Goal: Task Accomplishment & Management: Complete application form

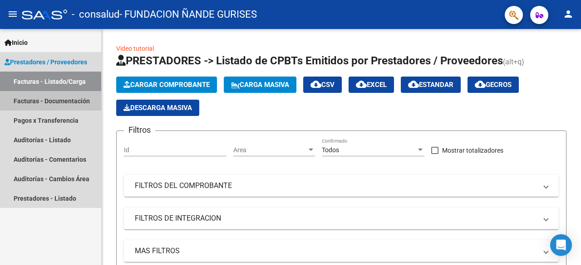
click at [64, 102] on link "Facturas - Documentación" at bounding box center [50, 101] width 101 height 20
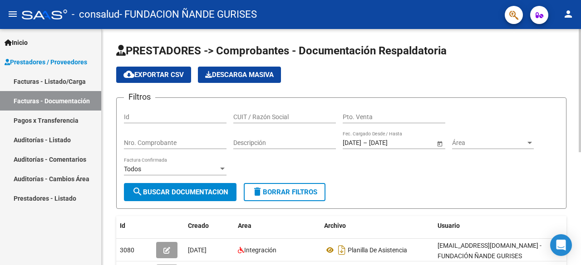
click at [495, 226] on div "Usuario" at bounding box center [501, 226] width 129 height 10
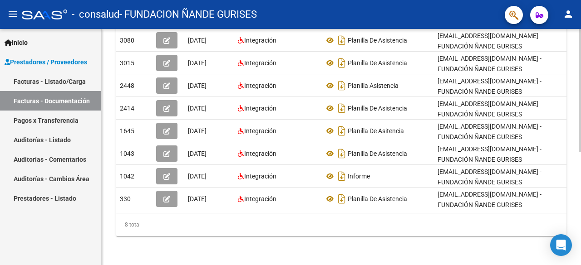
scroll to position [216, 0]
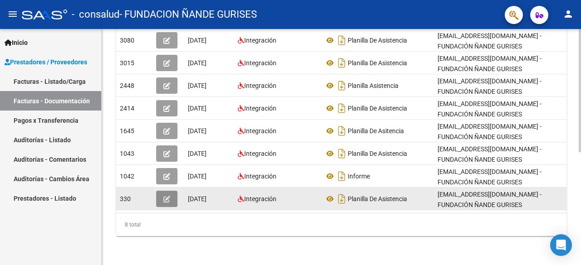
click at [167, 196] on icon "button" at bounding box center [166, 199] width 7 height 7
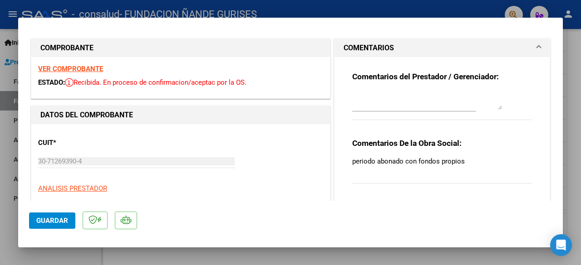
scroll to position [0, 0]
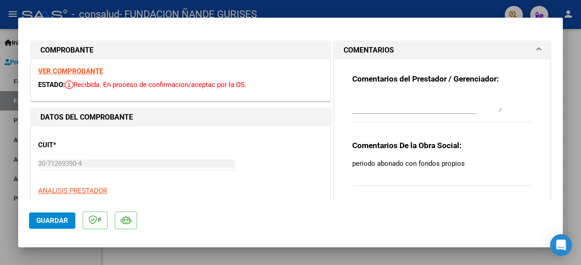
click at [570, 97] on div at bounding box center [290, 132] width 581 height 265
type input "$ 0,00"
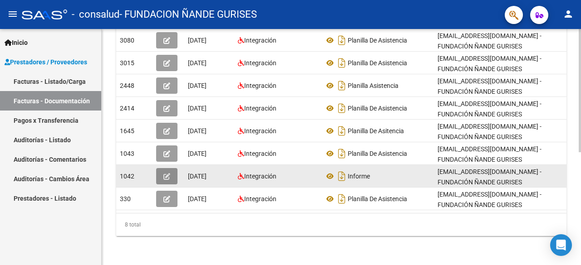
click at [167, 173] on span "button" at bounding box center [166, 176] width 7 height 8
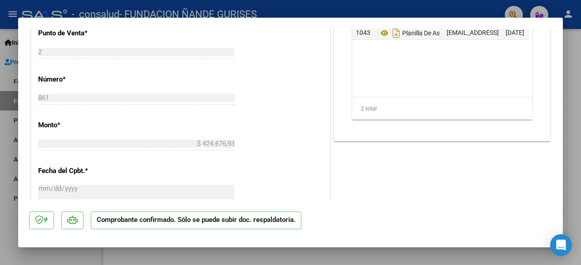
scroll to position [454, 0]
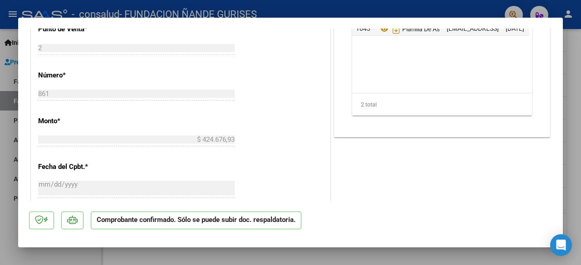
click at [3, 85] on div at bounding box center [290, 132] width 581 height 265
type input "$ 0,00"
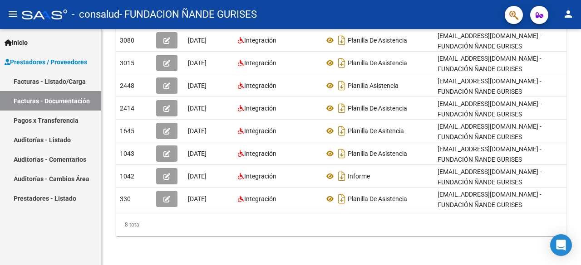
click at [29, 115] on link "Pagos x Transferencia" at bounding box center [50, 121] width 101 height 20
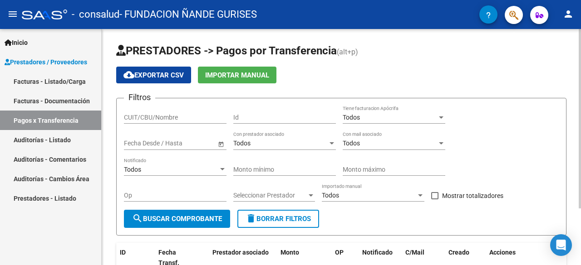
scroll to position [74, 0]
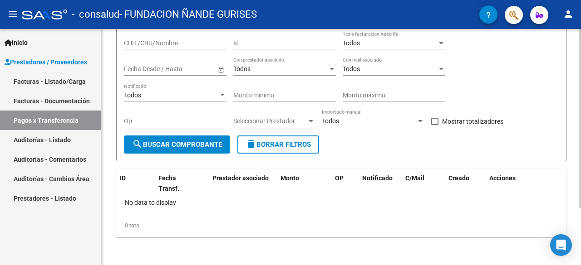
click at [580, 216] on div at bounding box center [580, 147] width 2 height 236
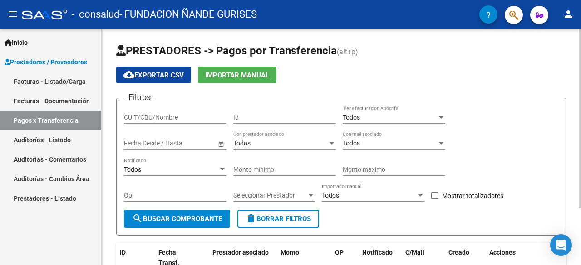
click at [580, 69] on div at bounding box center [580, 147] width 2 height 236
click at [178, 116] on input "CUIT/CBU/Nombre" at bounding box center [175, 118] width 103 height 8
click at [162, 76] on span "cloud_download Exportar CSV" at bounding box center [153, 75] width 60 height 8
click at [154, 115] on input "CUIT/CBU/Nombre" at bounding box center [175, 118] width 103 height 8
type input "30712693904"
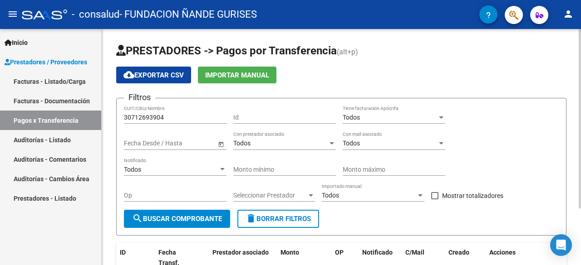
click at [224, 143] on span "Open calendar" at bounding box center [221, 144] width 22 height 22
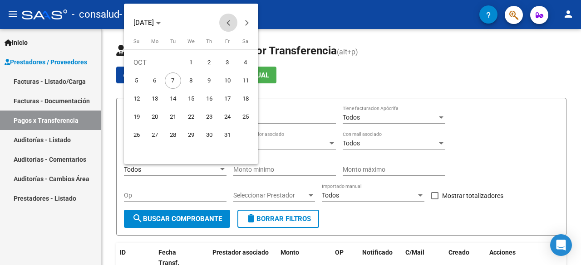
click at [231, 18] on span "Previous month" at bounding box center [228, 23] width 18 height 18
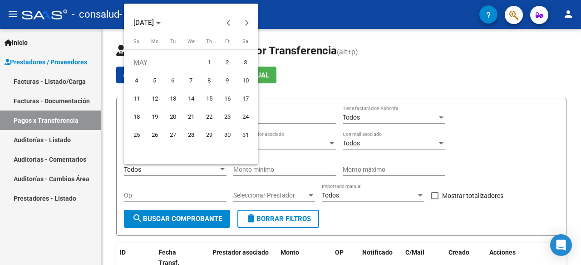
click at [210, 59] on span "1" at bounding box center [209, 62] width 16 height 16
type input "[DATE]"
click at [245, 21] on button "Next month" at bounding box center [246, 23] width 18 height 18
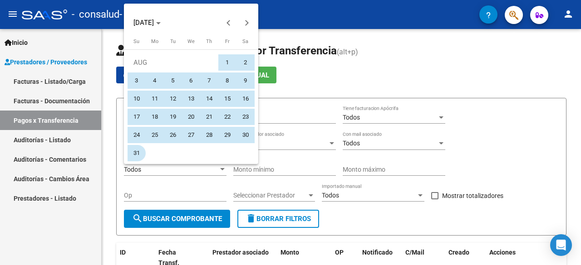
click at [141, 152] on span "31" at bounding box center [136, 153] width 16 height 16
type input "[DATE]"
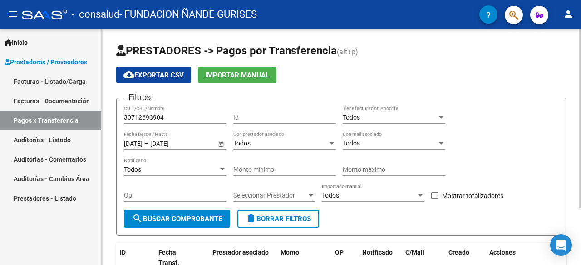
scroll to position [74, 0]
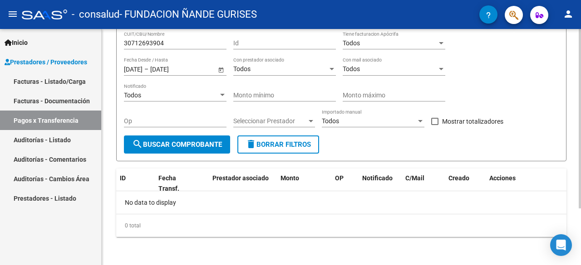
click at [580, 215] on div at bounding box center [580, 147] width 2 height 236
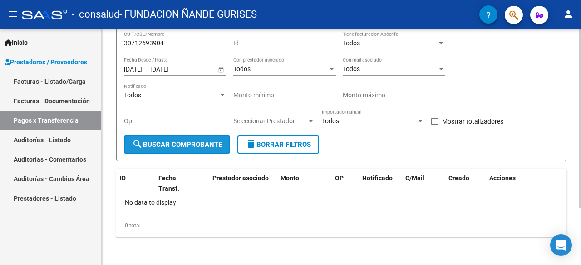
click at [189, 143] on span "search Buscar Comprobante" at bounding box center [177, 145] width 90 height 8
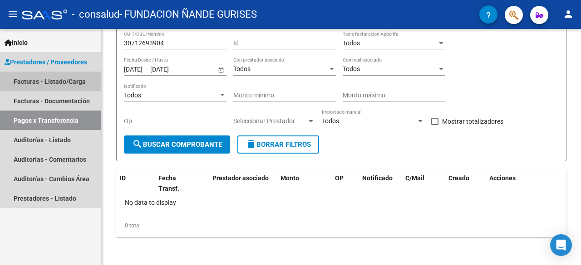
click at [59, 88] on link "Facturas - Listado/Carga" at bounding box center [50, 82] width 101 height 20
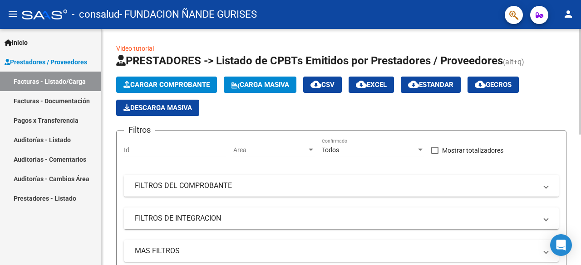
click at [488, 186] on mat-panel-title "FILTROS DEL COMPROBANTE" at bounding box center [336, 186] width 402 height 10
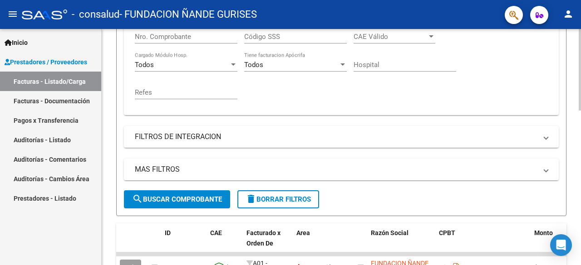
click at [580, 165] on div at bounding box center [580, 147] width 2 height 236
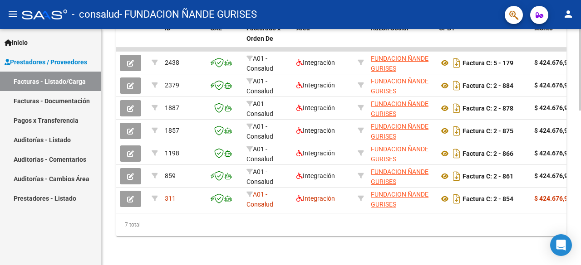
click at [580, 201] on div at bounding box center [580, 147] width 2 height 236
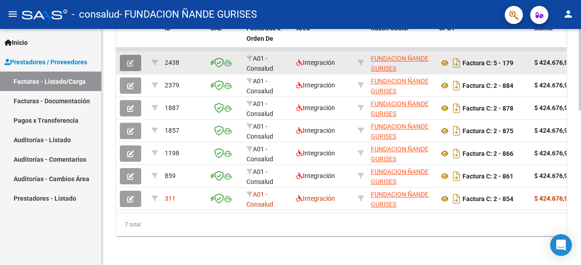
click at [130, 60] on icon "button" at bounding box center [130, 63] width 7 height 7
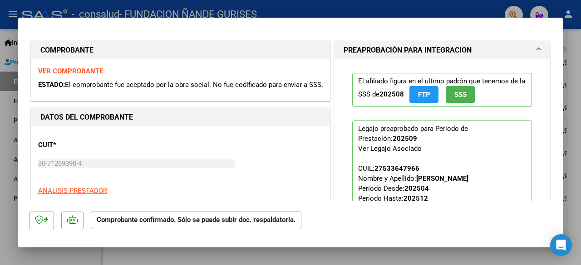
click at [284, 12] on div at bounding box center [290, 132] width 581 height 265
type input "$ 0,00"
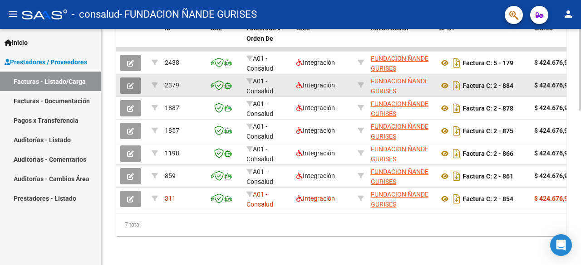
click at [134, 78] on button "button" at bounding box center [130, 86] width 21 height 16
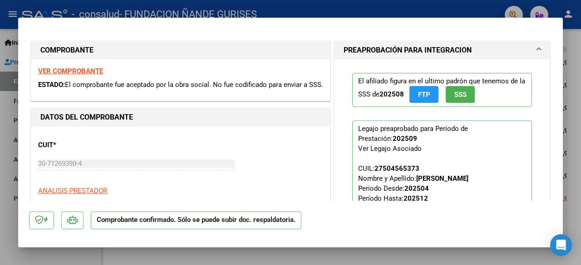
click at [258, 10] on div at bounding box center [290, 132] width 581 height 265
type input "$ 0,00"
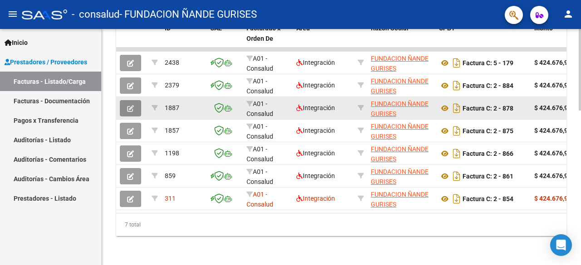
click at [128, 105] on icon "button" at bounding box center [130, 108] width 7 height 7
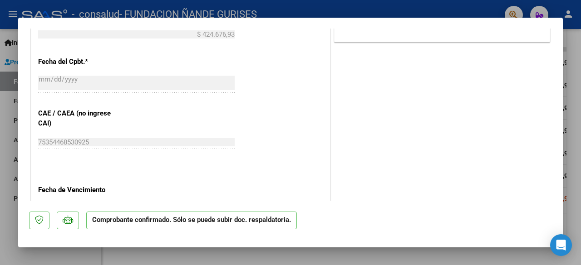
scroll to position [563, 0]
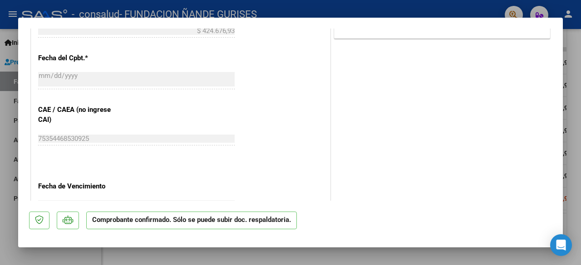
click at [378, 10] on div at bounding box center [290, 132] width 581 height 265
type input "$ 0,00"
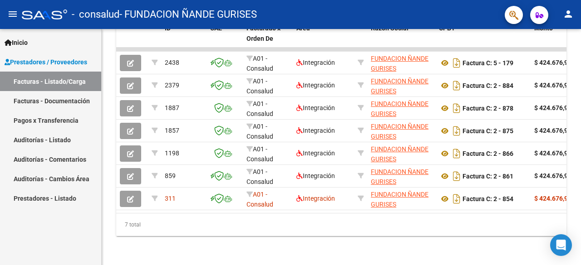
scroll to position [448, 0]
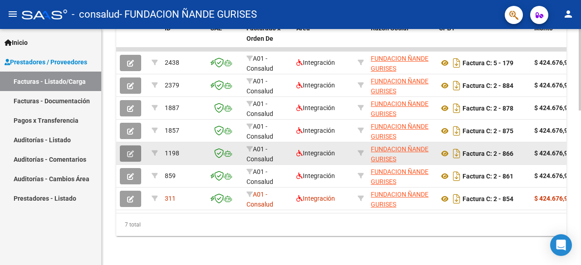
click at [127, 151] on icon "button" at bounding box center [130, 154] width 7 height 7
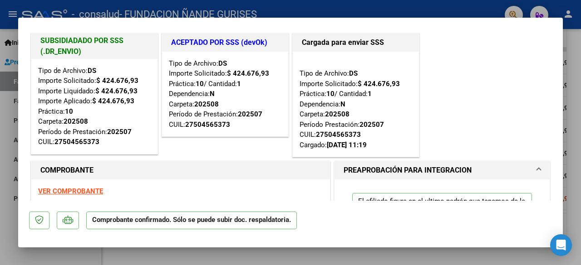
scroll to position [0, 0]
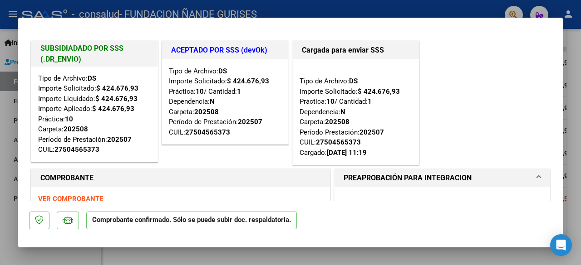
click at [323, 9] on div at bounding box center [290, 132] width 581 height 265
type input "$ 0,00"
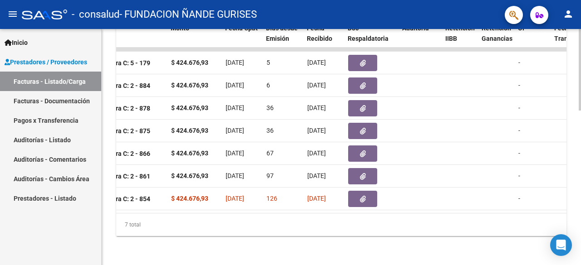
scroll to position [0, 381]
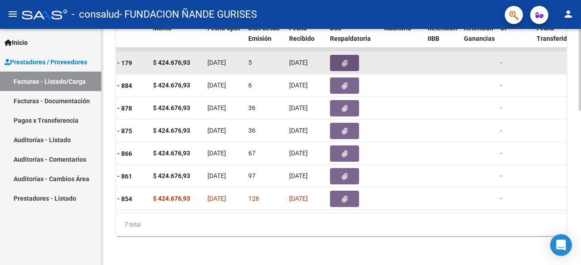
click at [342, 60] on icon "button" at bounding box center [345, 63] width 6 height 7
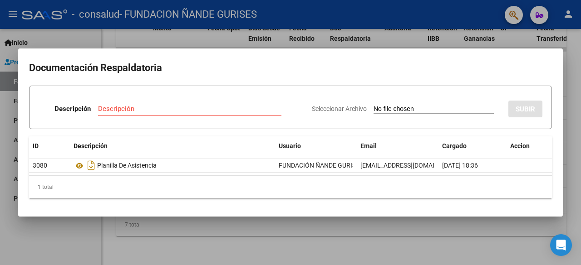
click at [373, 34] on div at bounding box center [290, 132] width 581 height 265
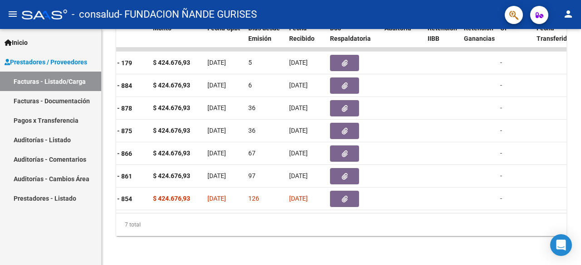
click at [373, 34] on div "Doc Respaldatoria" at bounding box center [353, 33] width 47 height 21
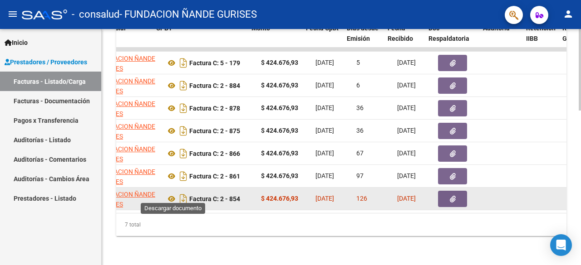
scroll to position [0, 265]
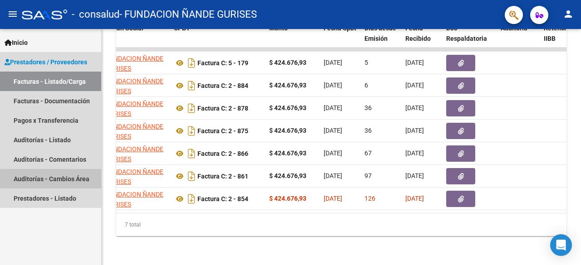
click at [74, 179] on link "Auditorías - Cambios Área" at bounding box center [50, 179] width 101 height 20
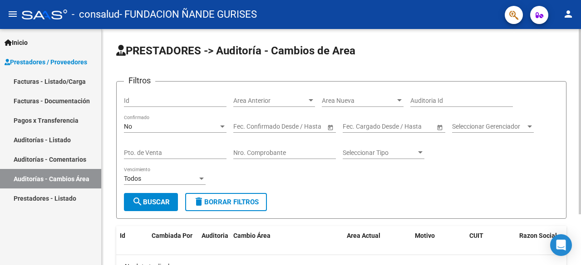
click at [309, 209] on form "Filtros Id Area Anterior Area Anterior Area [GEOGRAPHIC_DATA] [GEOGRAPHIC_DATA]…" at bounding box center [341, 150] width 450 height 138
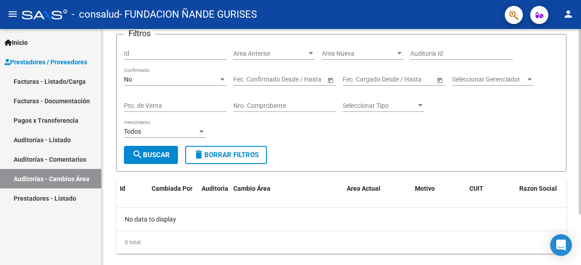
scroll to position [64, 0]
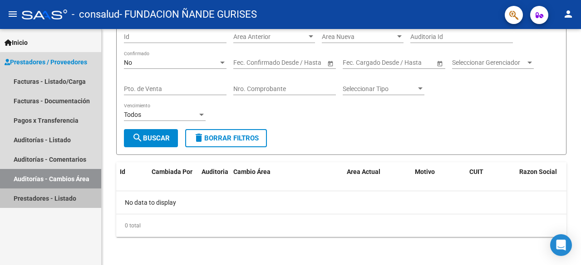
click at [65, 200] on link "Prestadores - Listado" at bounding box center [50, 199] width 101 height 20
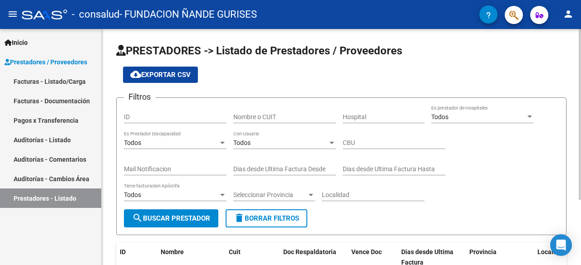
click at [406, 220] on form "Filtros ID Nombre o CUIT Hospital Todos Es prestador de Hospitales Todos Es Pre…" at bounding box center [341, 167] width 450 height 138
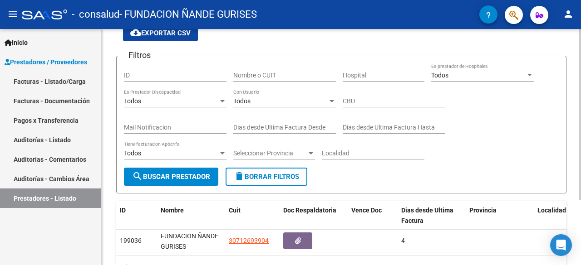
scroll to position [54, 0]
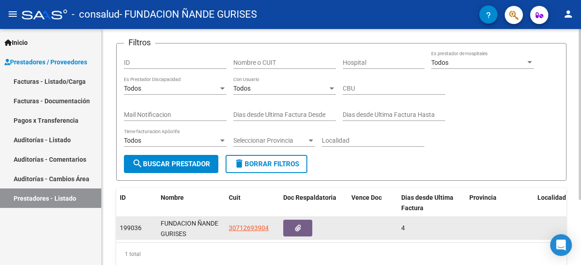
click at [457, 227] on div "4" at bounding box center [431, 228] width 61 height 10
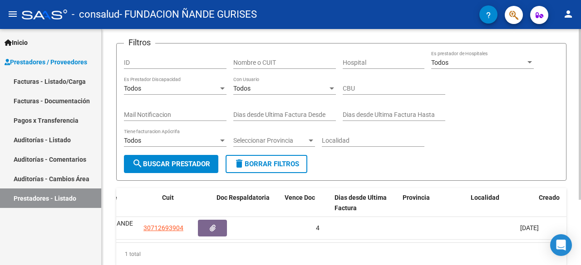
scroll to position [0, 0]
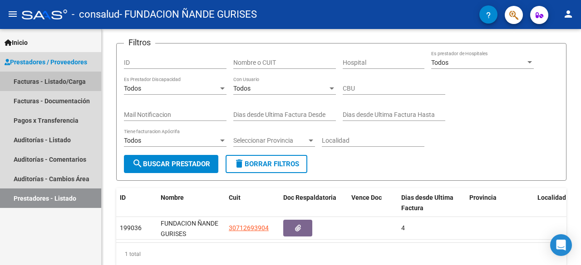
click at [64, 79] on link "Facturas - Listado/Carga" at bounding box center [50, 82] width 101 height 20
